Goal: Find specific page/section

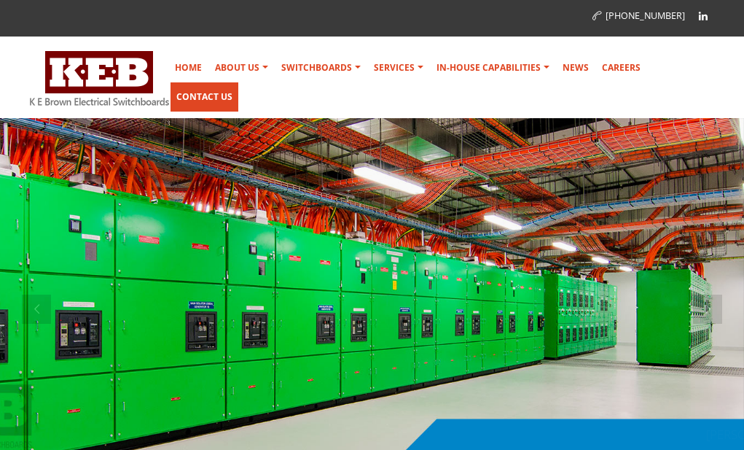
click at [238, 82] on link "Contact Us" at bounding box center [204, 96] width 68 height 29
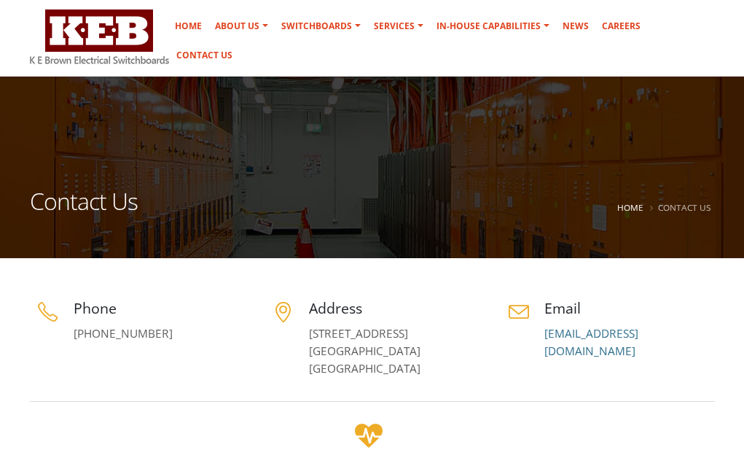
scroll to position [73, 0]
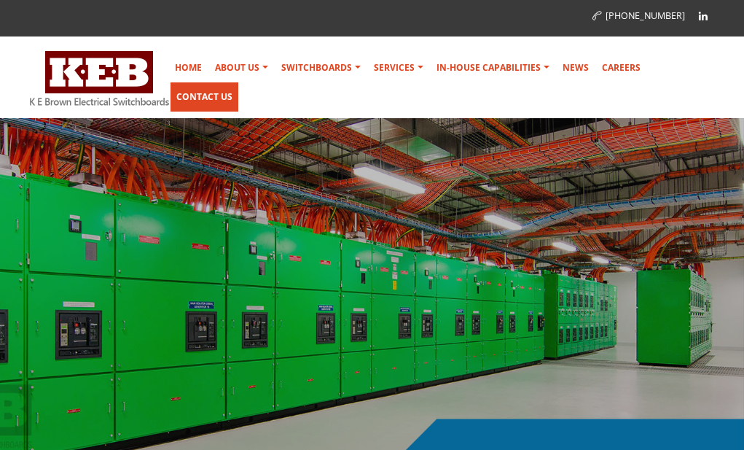
click at [238, 82] on link "Contact Us" at bounding box center [204, 96] width 68 height 29
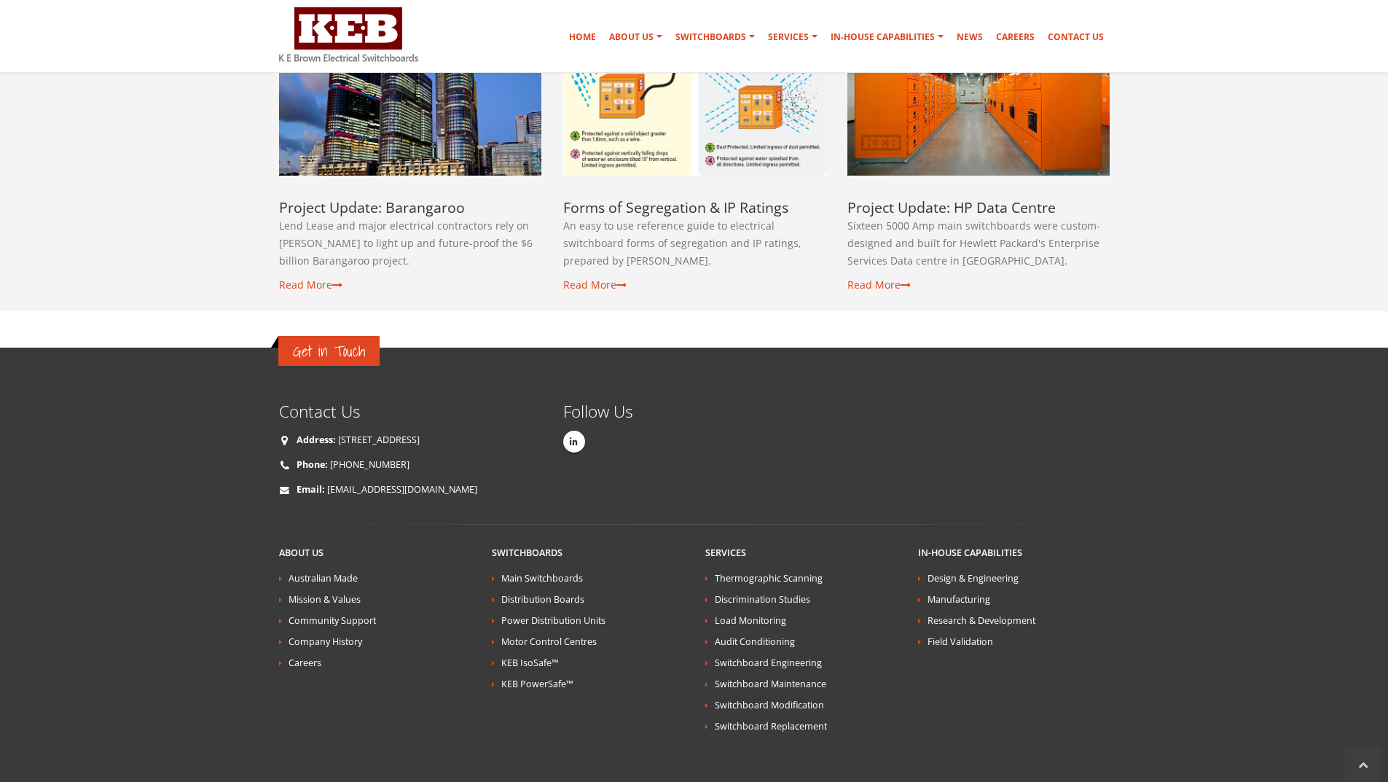
scroll to position [2541, 0]
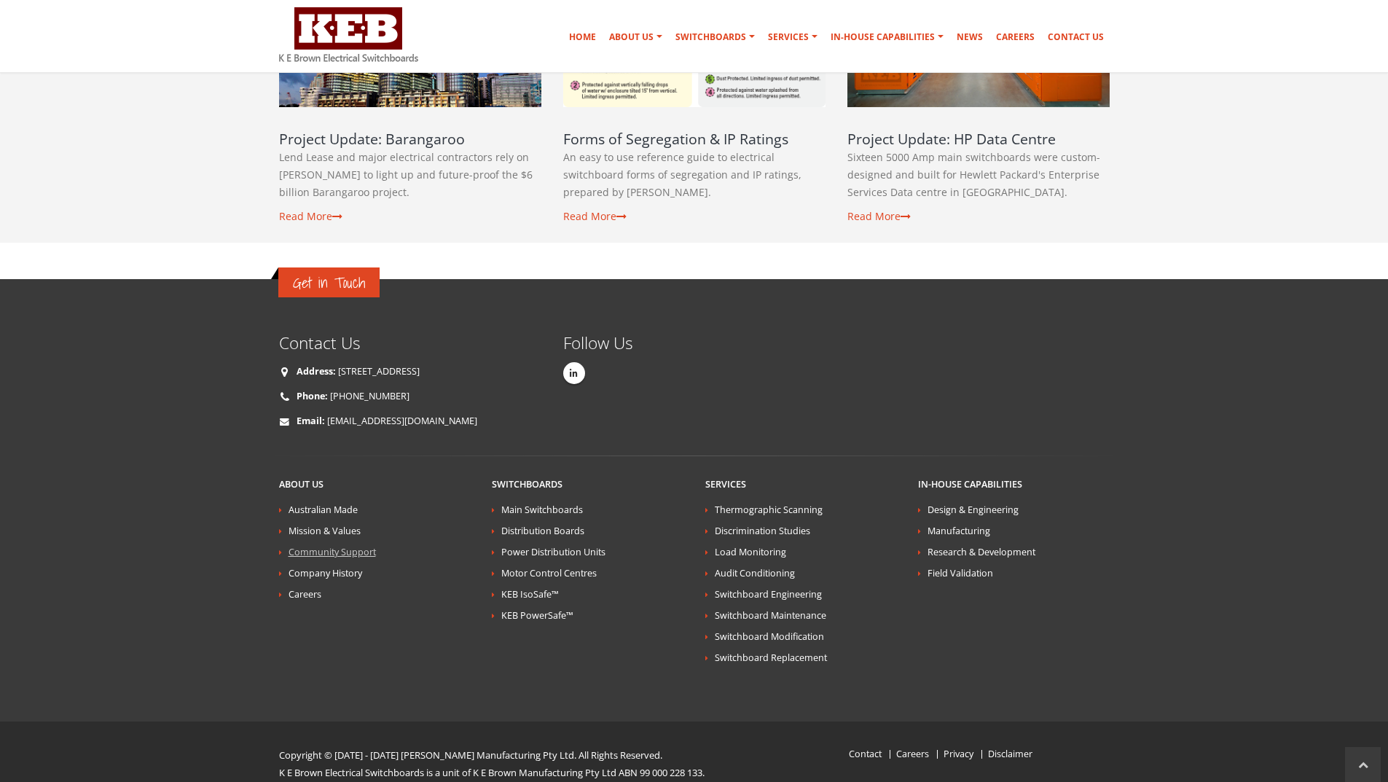
click at [353, 449] on link "Community Support" at bounding box center [332, 552] width 87 height 12
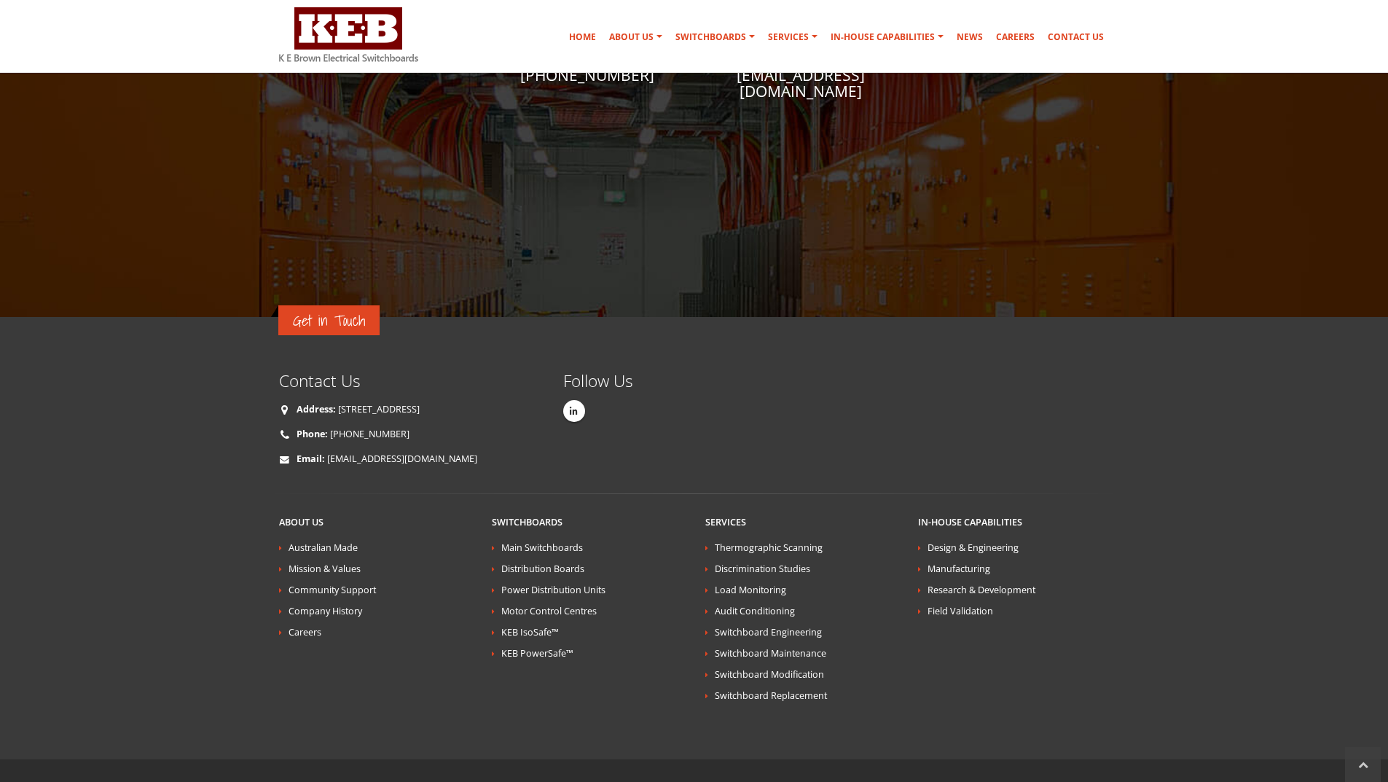
scroll to position [2406, 0]
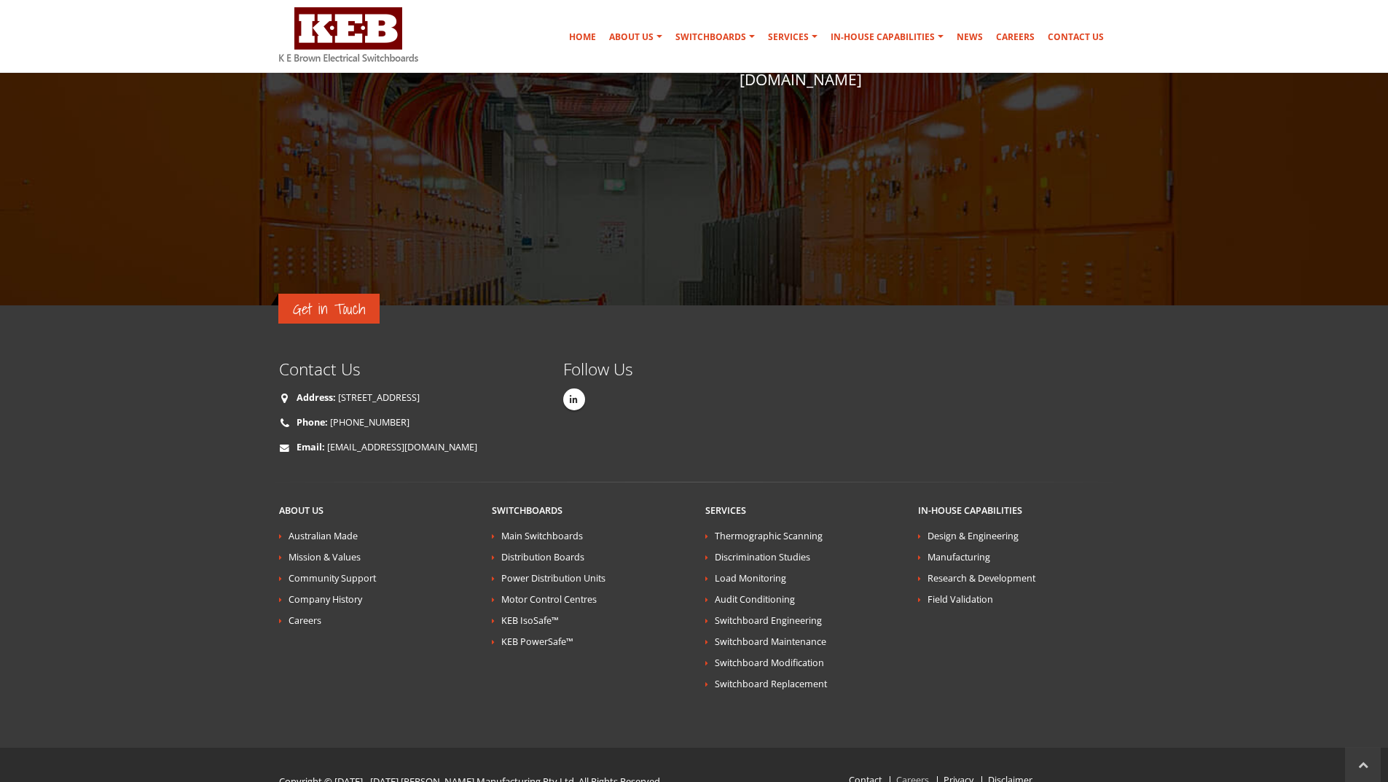
click at [911, 774] on link "Careers" at bounding box center [912, 780] width 33 height 12
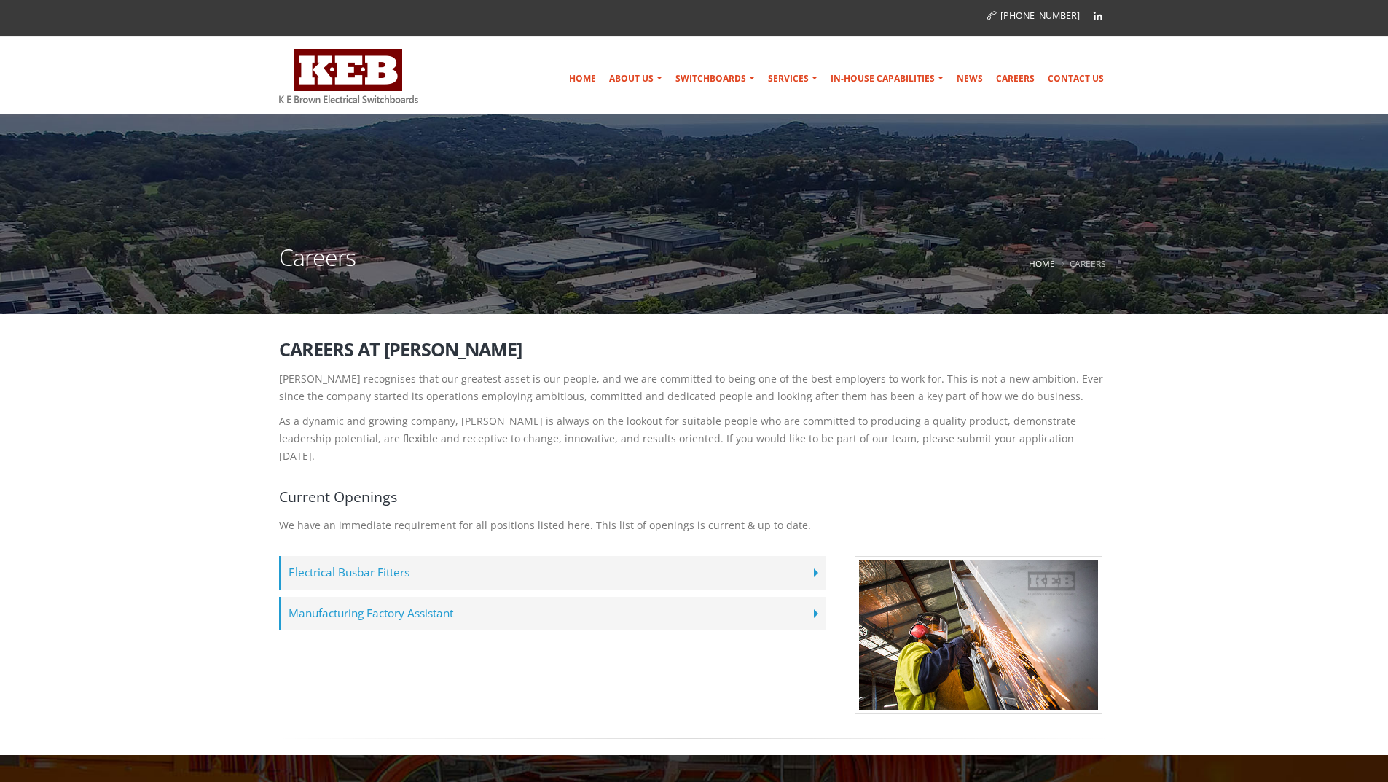
click at [814, 597] on label "Manufacturing Factory Assistant" at bounding box center [552, 614] width 546 height 34
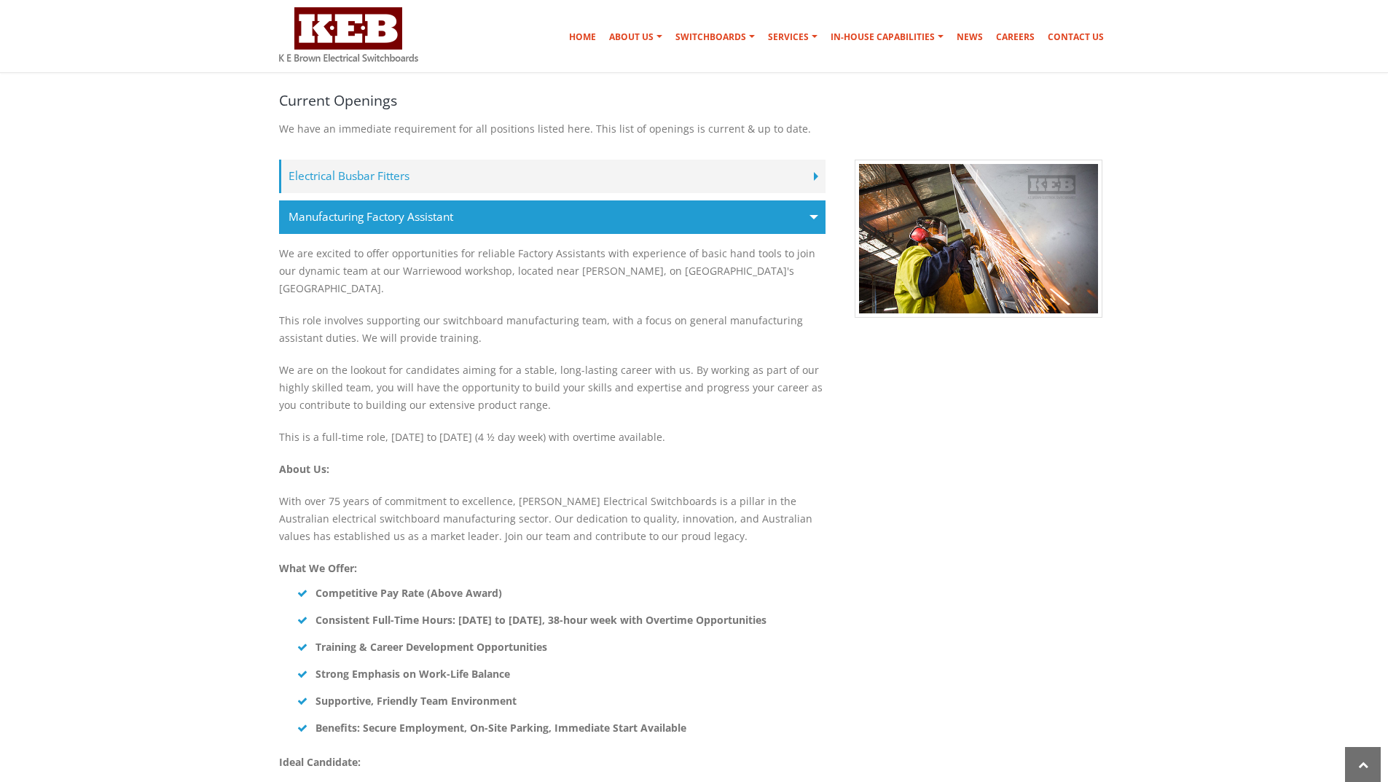
scroll to position [374, 0]
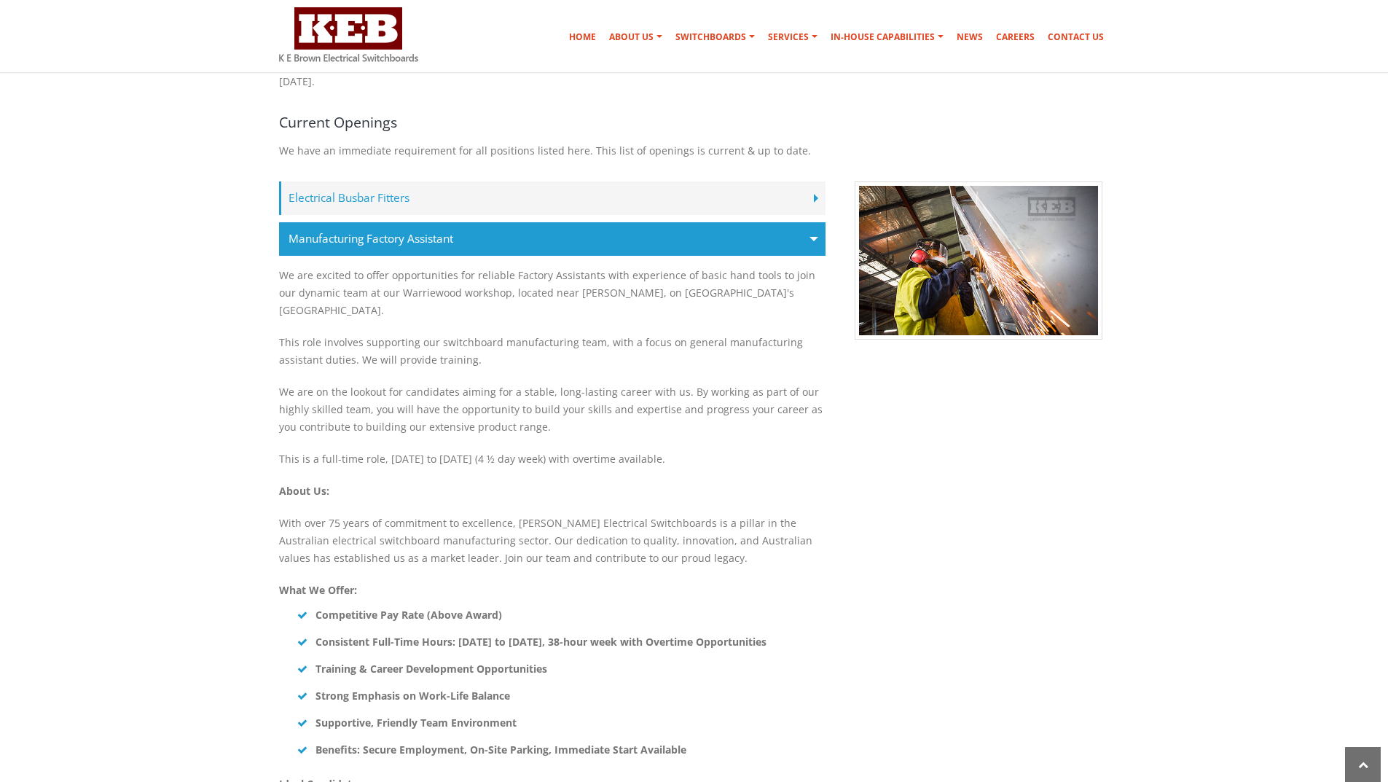
click at [813, 181] on label "Electrical Busbar Fitters" at bounding box center [552, 198] width 546 height 34
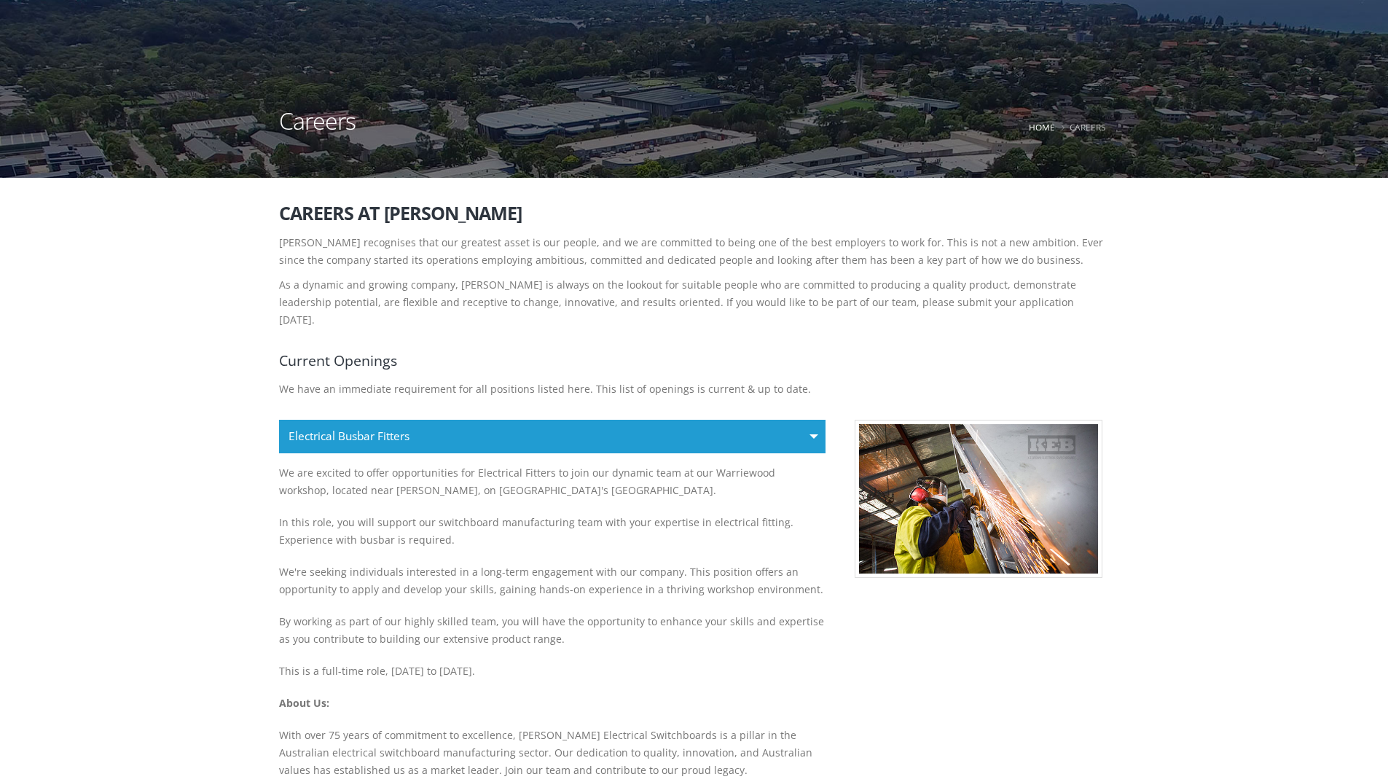
scroll to position [0, 0]
